Goal: Check status: Check status

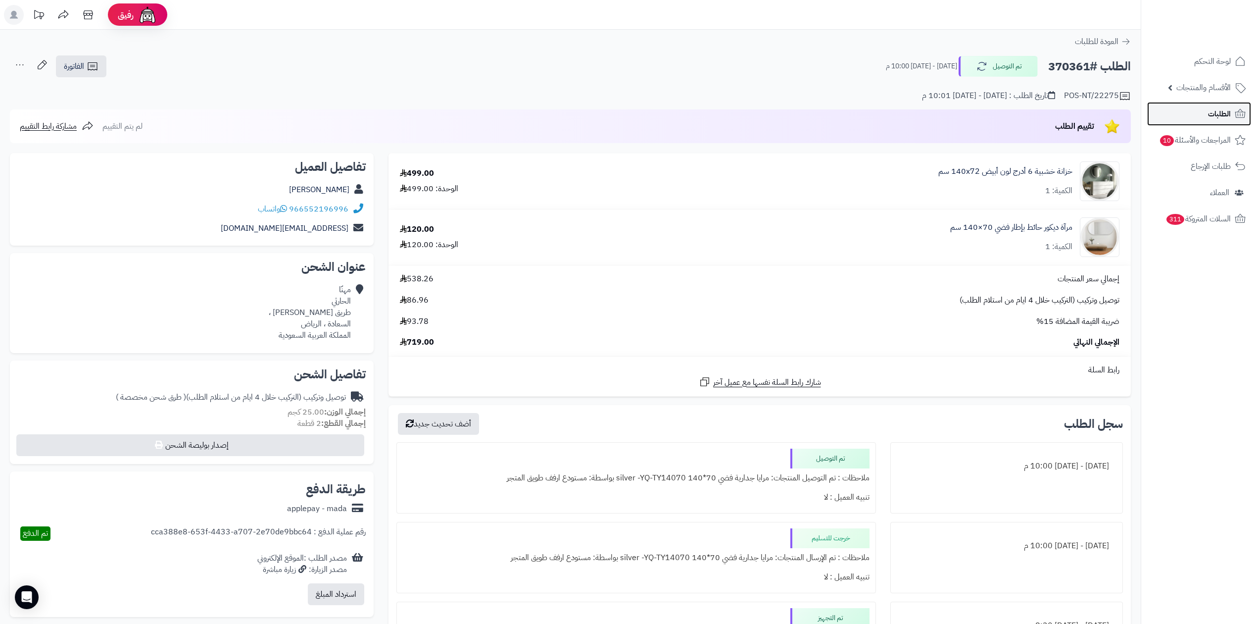
click at [1210, 119] on span "الطلبات" at bounding box center [1219, 114] width 23 height 14
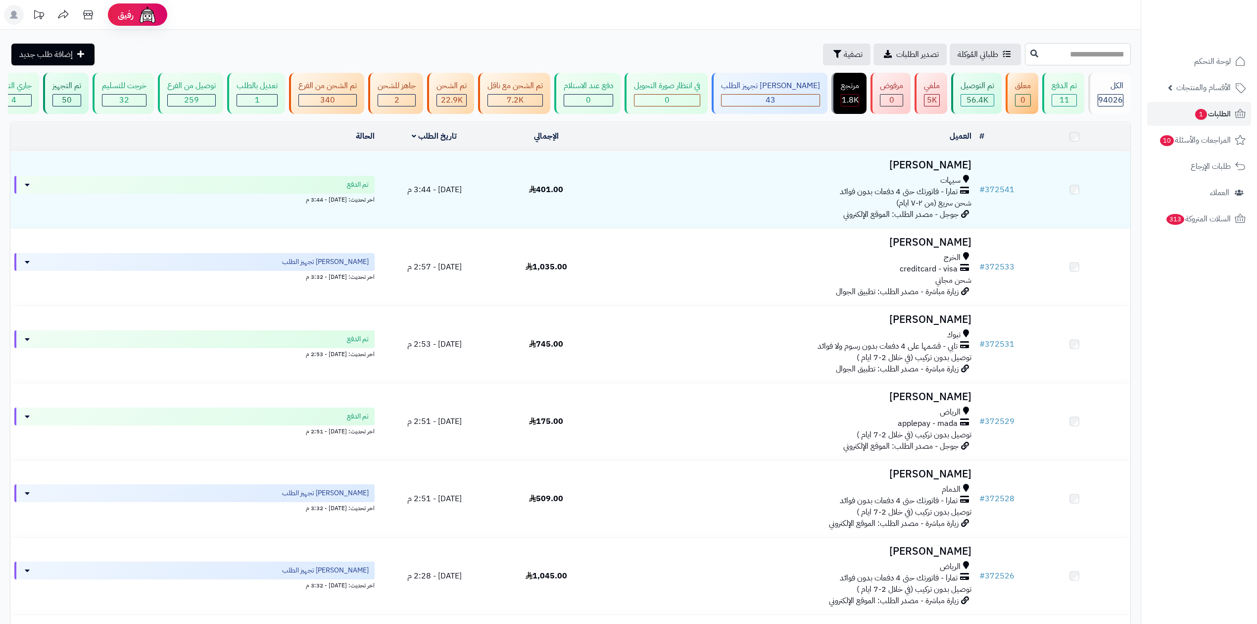
drag, startPoint x: 0, startPoint y: 0, endPoint x: 1013, endPoint y: 51, distance: 1013.9
click at [1025, 51] on input "text" at bounding box center [1078, 54] width 106 height 22
paste input "******"
type input "******"
click at [1030, 49] on icon at bounding box center [1034, 53] width 8 height 8
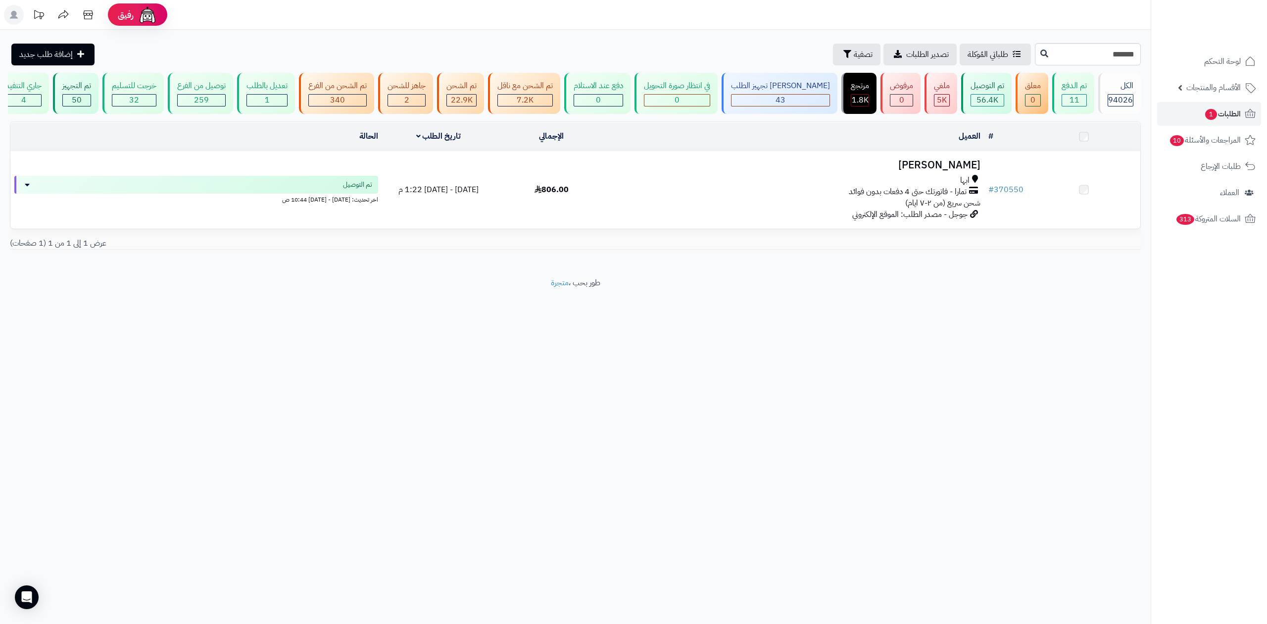
click at [862, 172] on td "أروى التركي ابها تمارا - فاتورتك حتى 4 دفعات بدون فوائد شحن سريع (من ٢-٧ ايام) …" at bounding box center [796, 189] width 376 height 77
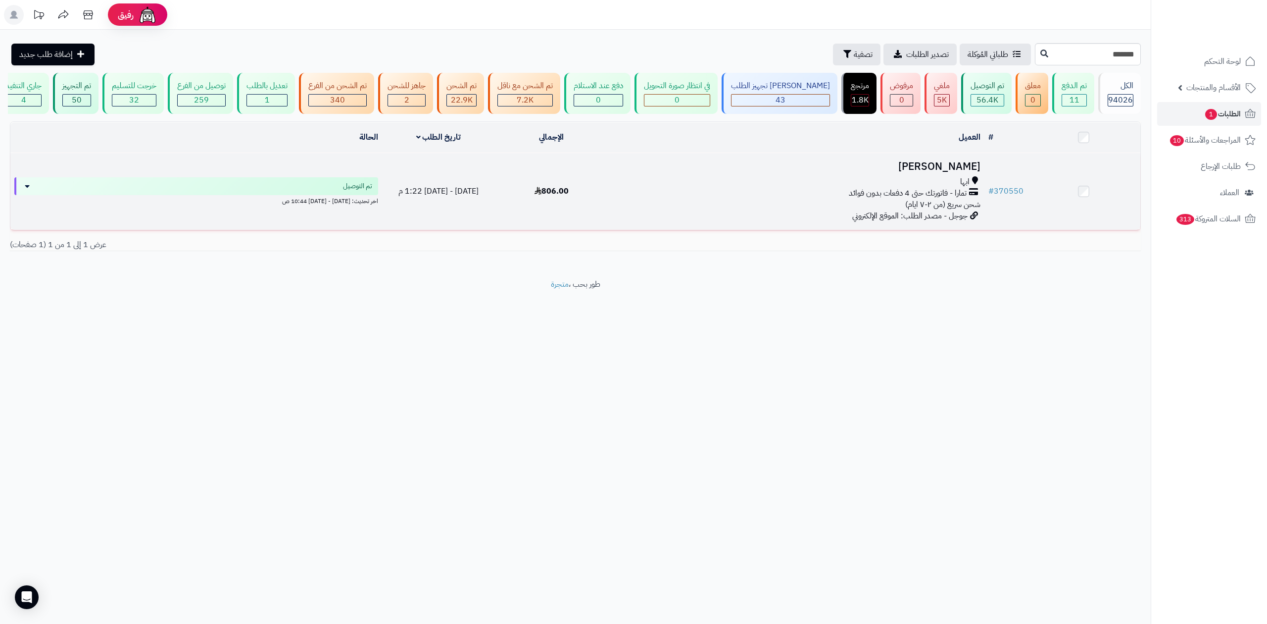
click at [1034, 172] on td at bounding box center [1083, 191] width 113 height 77
click at [969, 171] on h3 "أروى التركي" at bounding box center [796, 166] width 368 height 11
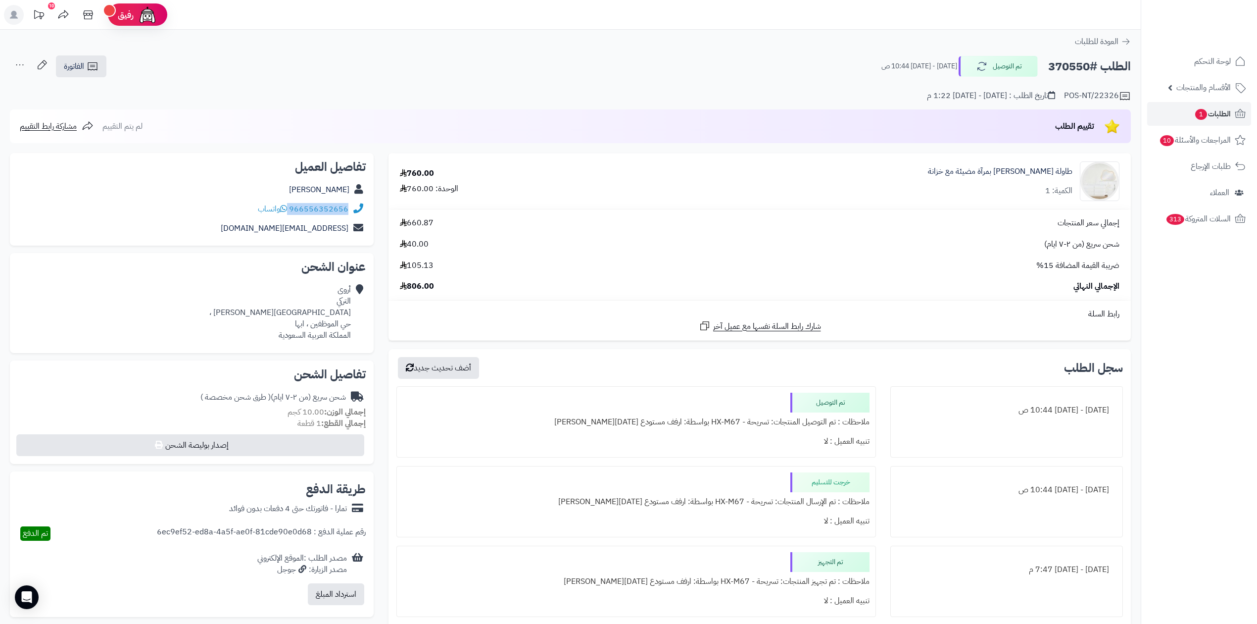
copy div "966556352656"
drag, startPoint x: 290, startPoint y: 204, endPoint x: 352, endPoint y: 207, distance: 62.9
click at [352, 207] on div "966556352656 واتساب" at bounding box center [192, 208] width 348 height 19
click at [1084, 71] on h2 "الطلب #370550" at bounding box center [1089, 66] width 83 height 20
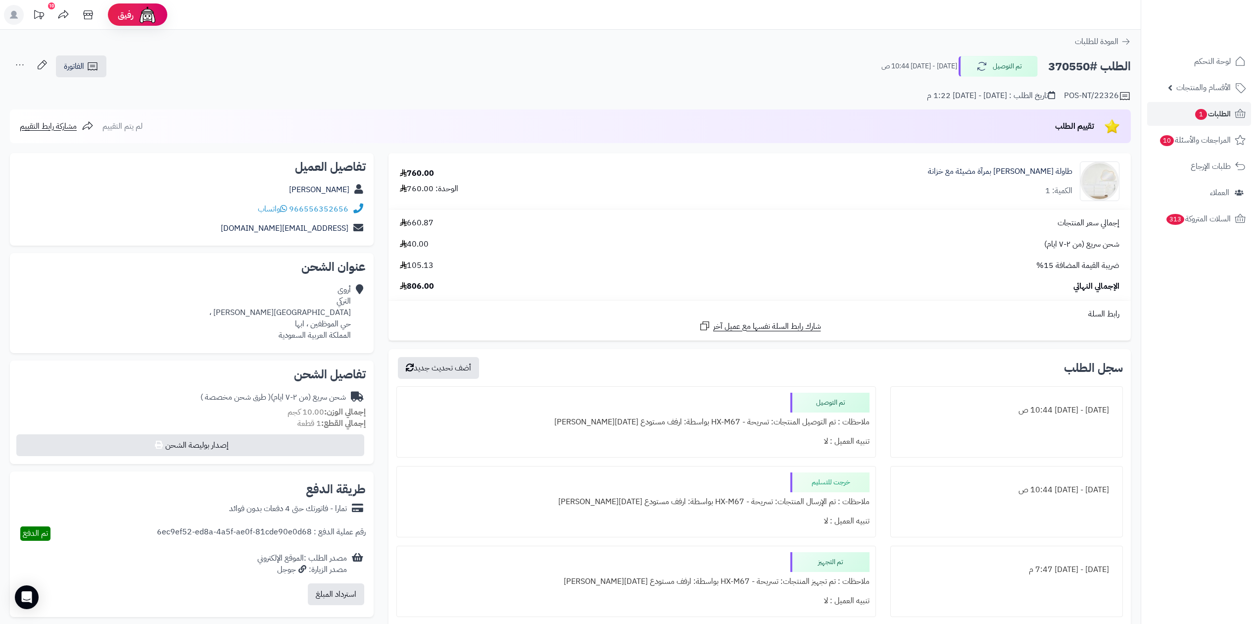
copy h2 "370550"
